Goal: Transaction & Acquisition: Purchase product/service

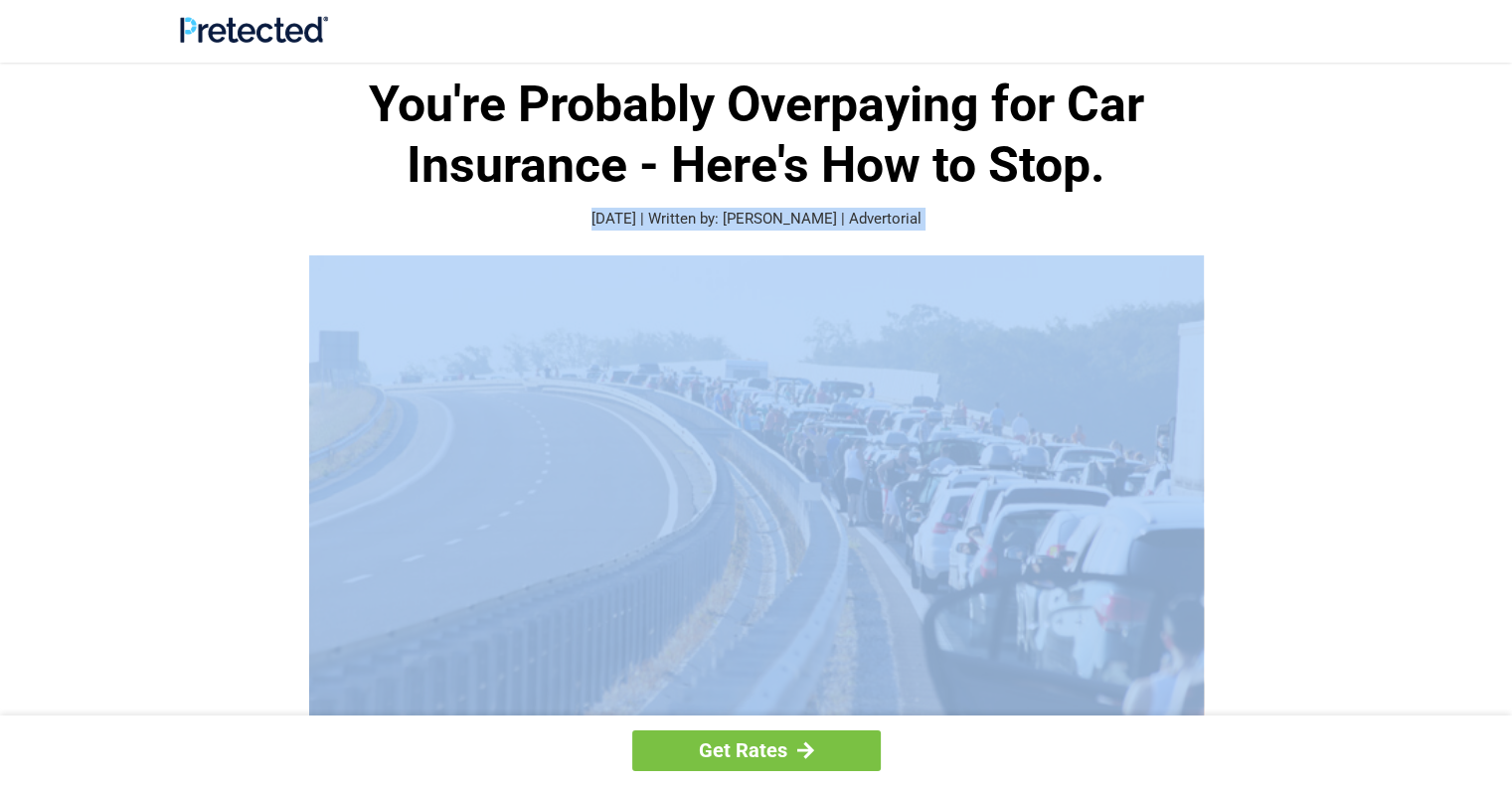
click at [850, 226] on p "[DATE] | Written by: [PERSON_NAME] | Advertorial" at bounding box center [756, 219] width 954 height 23
drag, startPoint x: 0, startPoint y: 0, endPoint x: 819, endPoint y: 341, distance: 887.2
click at [819, 341] on img at bounding box center [756, 487] width 894 height 464
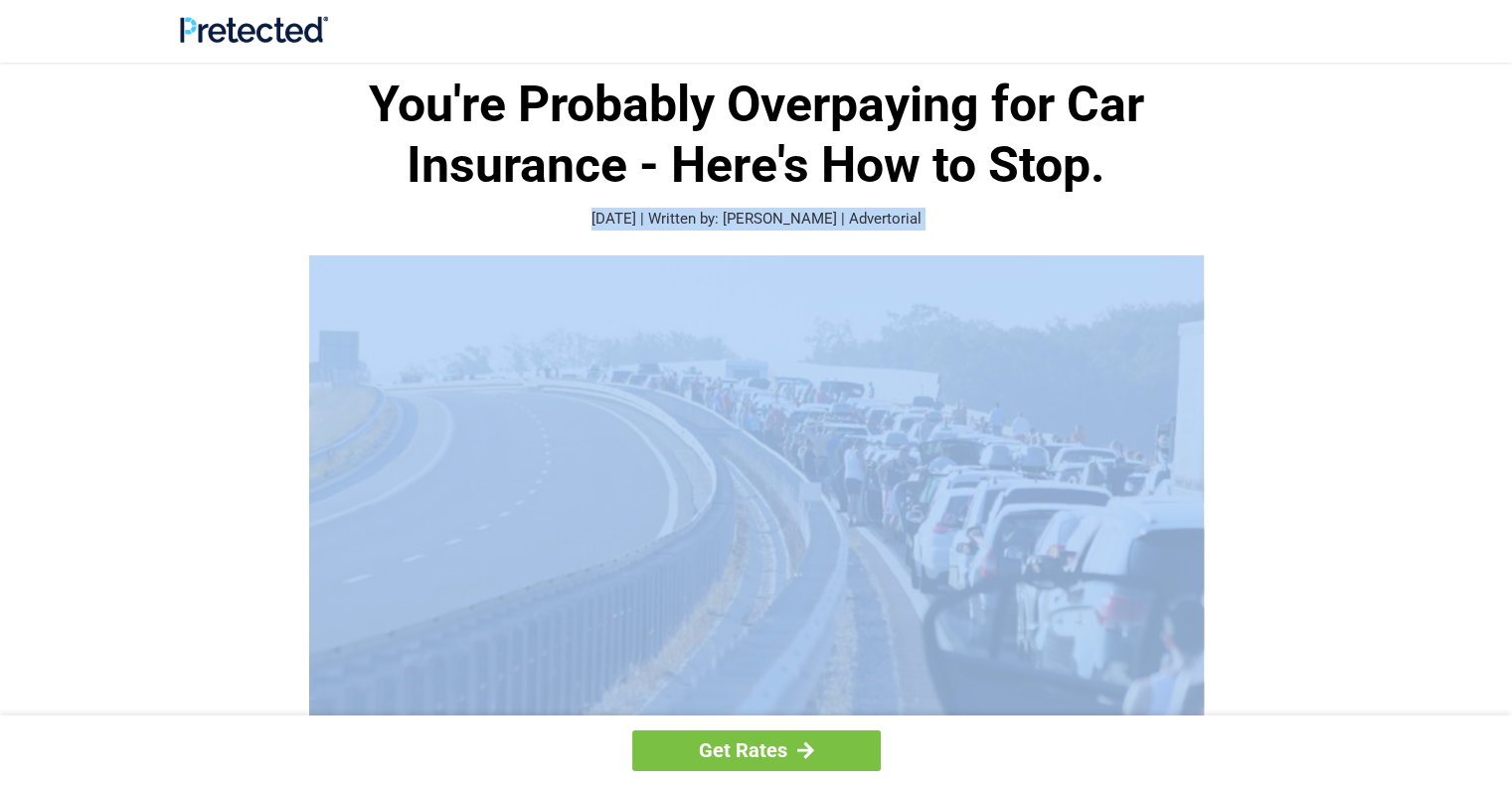
drag, startPoint x: 819, startPoint y: 341, endPoint x: 565, endPoint y: 111, distance: 342.7
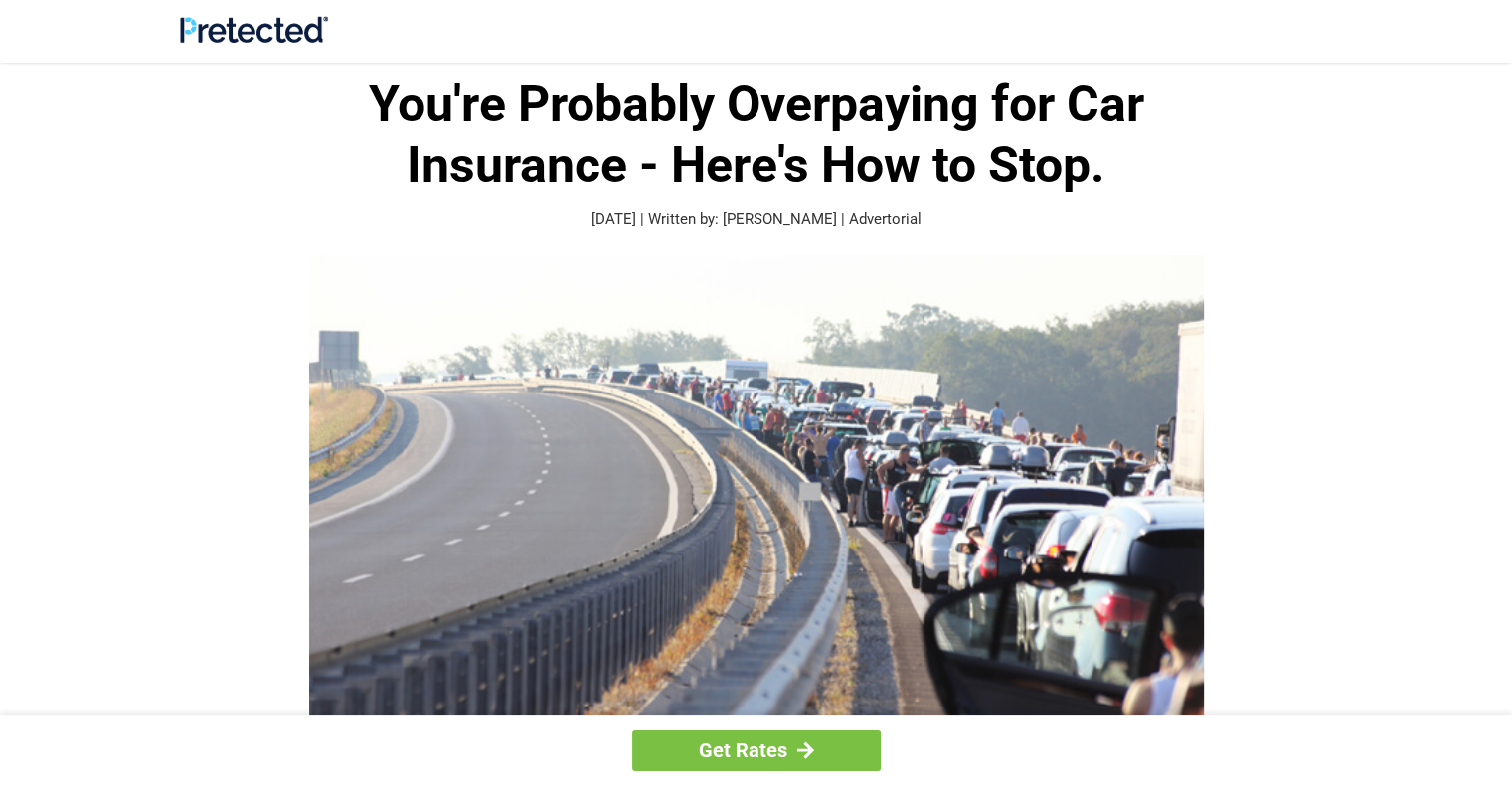
click at [505, 36] on div at bounding box center [756, 31] width 1153 height 31
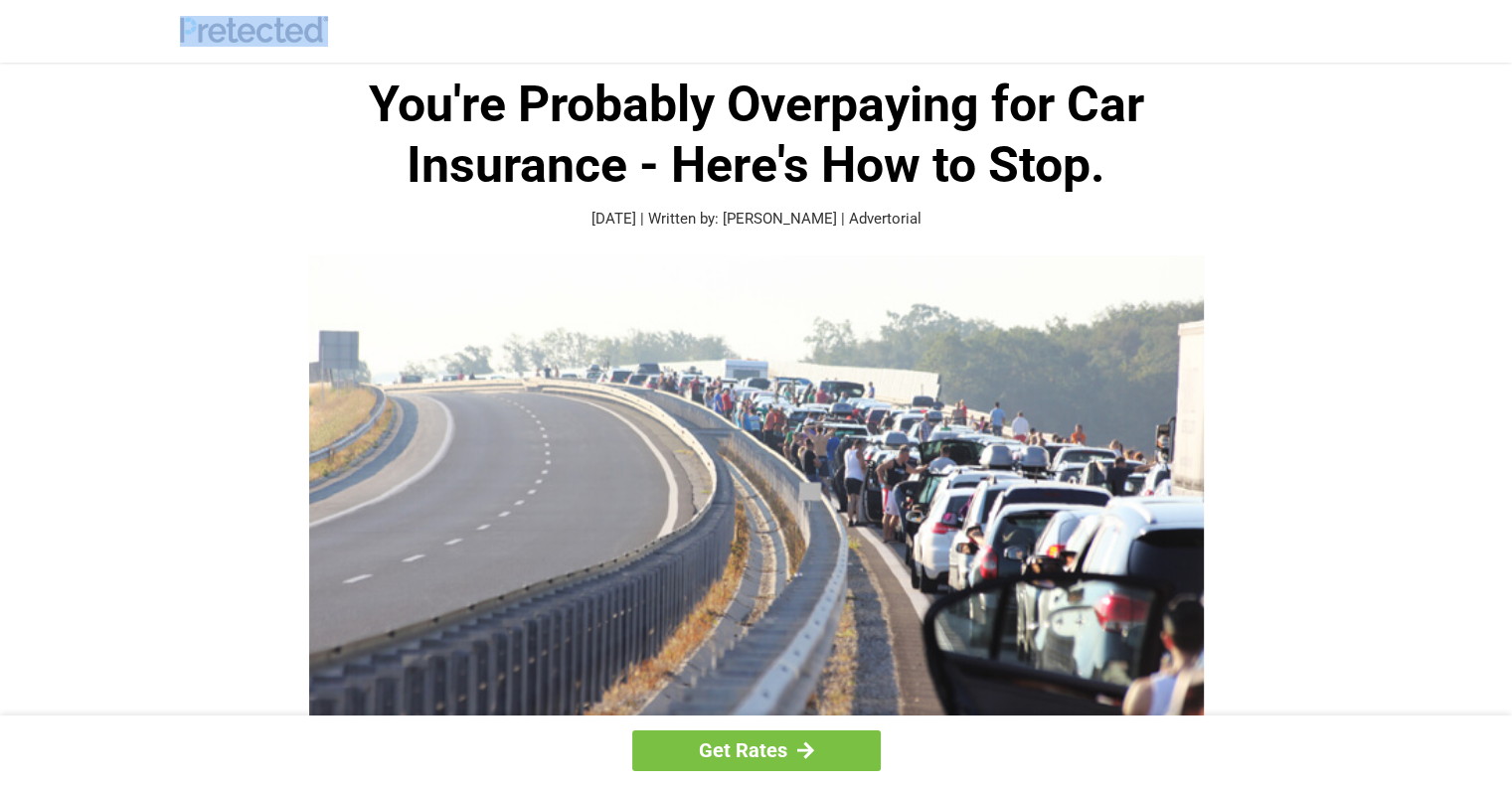
click at [505, 32] on div at bounding box center [756, 31] width 1153 height 31
drag, startPoint x: 505, startPoint y: 32, endPoint x: 433, endPoint y: -87, distance: 139.1
